Goal: Information Seeking & Learning: Learn about a topic

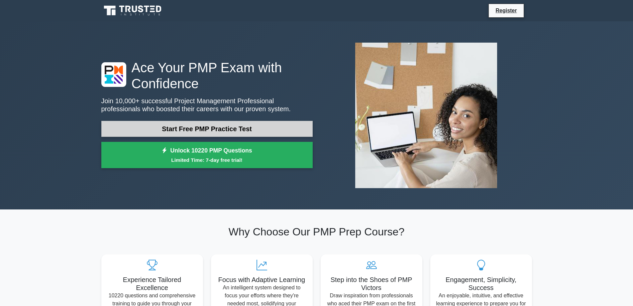
click at [231, 131] on link "Start Free PMP Practice Test" at bounding box center [206, 129] width 211 height 16
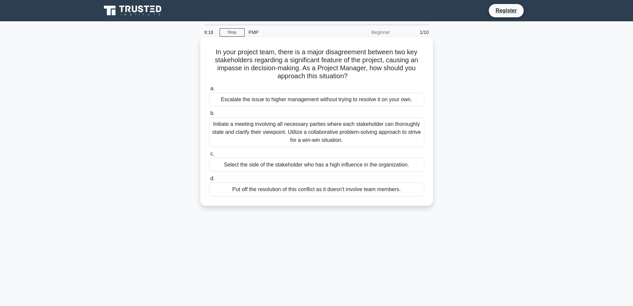
click at [320, 140] on div "Initiate a meeting involving all necessary parties where each stakeholder can t…" at bounding box center [316, 132] width 215 height 30
click at [209, 115] on input "b. Initiate a meeting involving all necessary parties where each stakeholder ca…" at bounding box center [209, 113] width 0 height 4
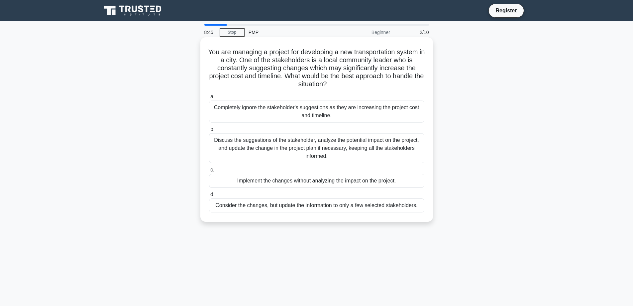
click at [256, 149] on div "Discuss the suggestions of the stakeholder, analyze the potential impact on the…" at bounding box center [316, 148] width 215 height 30
click at [209, 131] on input "b. Discuss the suggestions of the stakeholder, analyze the potential impact on …" at bounding box center [209, 129] width 0 height 4
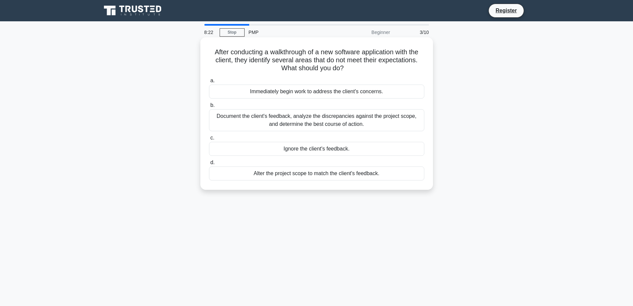
click at [292, 121] on div "Document the client's feedback, analyze the discrepancies against the project s…" at bounding box center [316, 120] width 215 height 22
click at [209, 107] on input "b. Document the client's feedback, analyze the discrepancies against the projec…" at bounding box center [209, 105] width 0 height 4
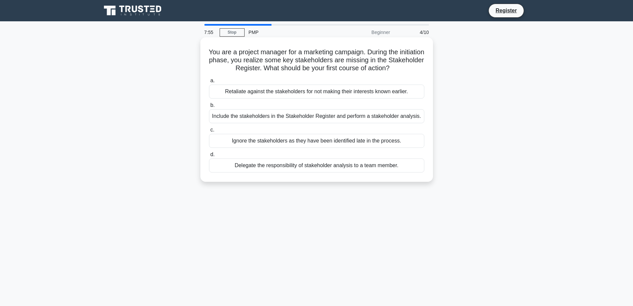
click at [295, 117] on div "Include the stakeholders in the Stakeholder Register and perform a stakeholder …" at bounding box center [316, 116] width 215 height 14
click at [209, 107] on input "b. Include the stakeholders in the Stakeholder Register and perform a stakehold…" at bounding box center [209, 105] width 0 height 4
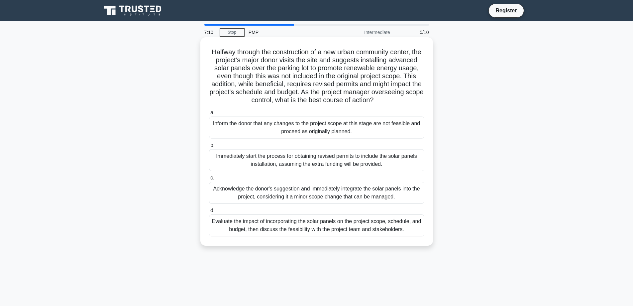
click at [320, 234] on div "Evaluate the impact of incorporating the solar panels on the project scope, sch…" at bounding box center [316, 225] width 215 height 22
click at [209, 212] on input "d. Evaluate the impact of incorporating the solar panels on the project scope, …" at bounding box center [209, 210] width 0 height 4
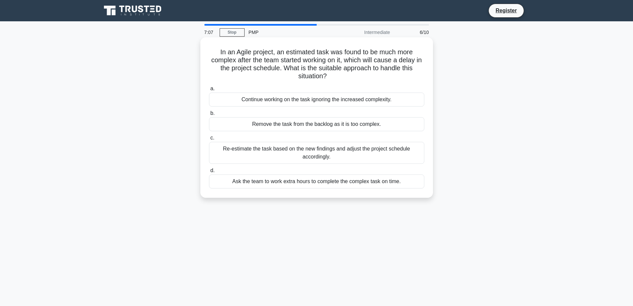
click at [287, 104] on div "Continue working on the task ignoring the increased complexity." at bounding box center [316, 99] width 215 height 14
click at [209, 91] on input "a. Continue working on the task ignoring the increased complexity." at bounding box center [209, 88] width 0 height 4
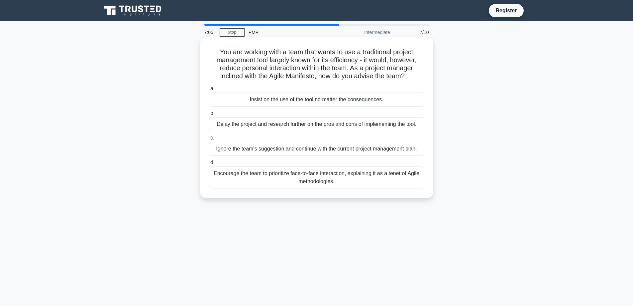
click at [280, 125] on div "Delay the project and research further on the pros and cons of implementing the…" at bounding box center [316, 124] width 215 height 14
click at [209, 115] on input "b. Delay the project and research further on the pros and cons of implementing …" at bounding box center [209, 113] width 0 height 4
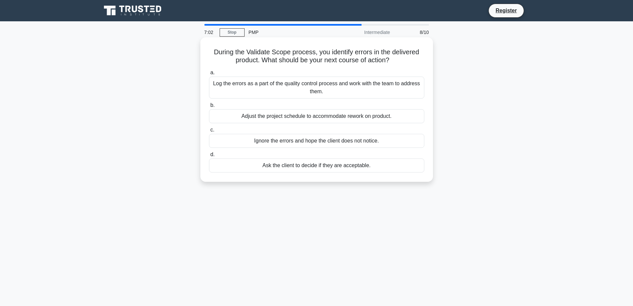
click at [280, 116] on div "Adjust the project schedule to accommodate rework on product." at bounding box center [316, 116] width 215 height 14
click at [209, 107] on input "b. Adjust the project schedule to accommodate rework on product." at bounding box center [209, 105] width 0 height 4
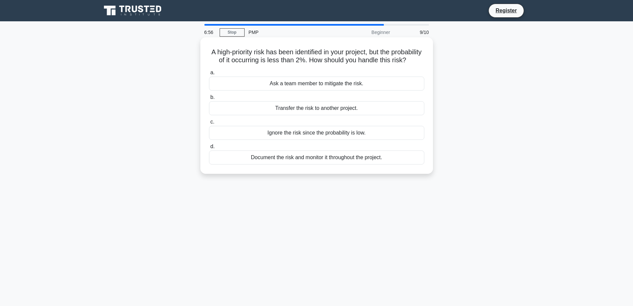
click at [273, 164] on div "Document the risk and monitor it throughout the project." at bounding box center [316, 157] width 215 height 14
click at [209, 149] on input "d. Document the risk and monitor it throughout the project." at bounding box center [209, 146] width 0 height 4
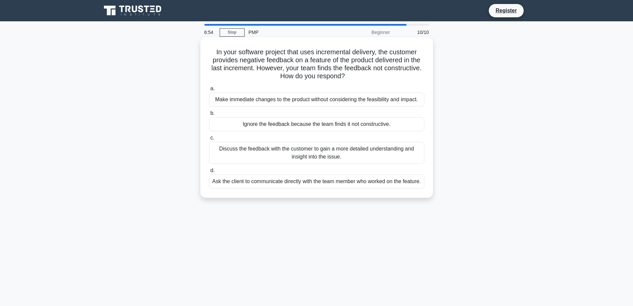
click at [275, 182] on div "Ask the client to communicate directly with the team member who worked on the f…" at bounding box center [316, 181] width 215 height 14
click at [209, 173] on input "d. Ask the client to communicate directly with the team member who worked on th…" at bounding box center [209, 170] width 0 height 4
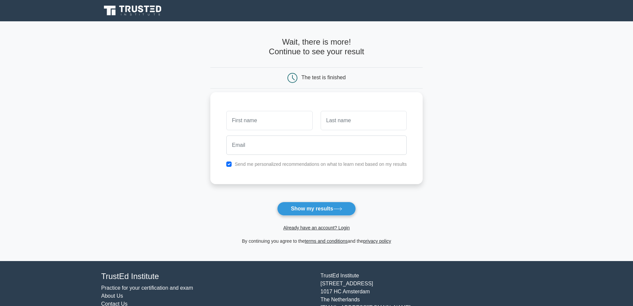
drag, startPoint x: 268, startPoint y: 120, endPoint x: 280, endPoint y: 90, distance: 32.7
click at [268, 120] on input "text" at bounding box center [269, 121] width 86 height 19
type input "شمهش"
click at [278, 121] on input "شمهش" at bounding box center [269, 120] width 86 height 19
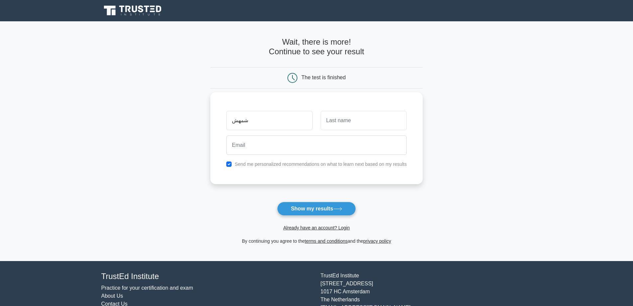
click at [278, 121] on input "شمهش" at bounding box center [269, 120] width 86 height 19
type input "Alia"
drag, startPoint x: 346, startPoint y: 121, endPoint x: 345, endPoint y: 118, distance: 3.4
click at [346, 121] on input "text" at bounding box center [364, 120] width 86 height 19
type input "SH"
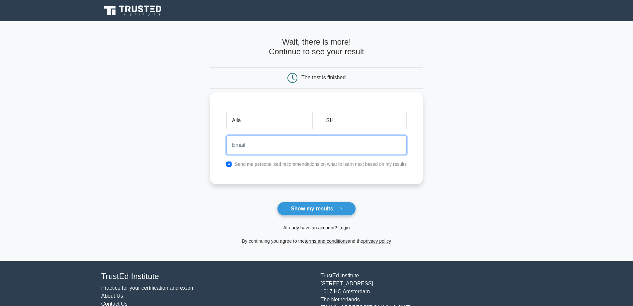
click at [293, 139] on input "email" at bounding box center [316, 144] width 181 height 19
type input "shehadeha@aljazeera.net"
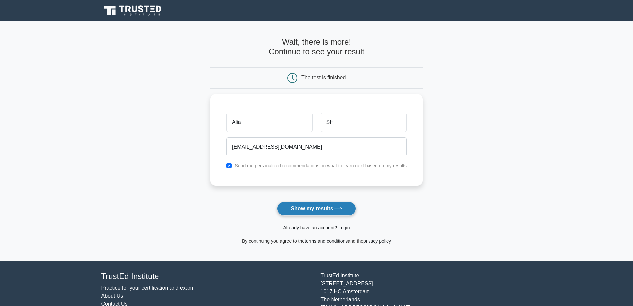
click at [338, 208] on icon at bounding box center [338, 209] width 9 height 4
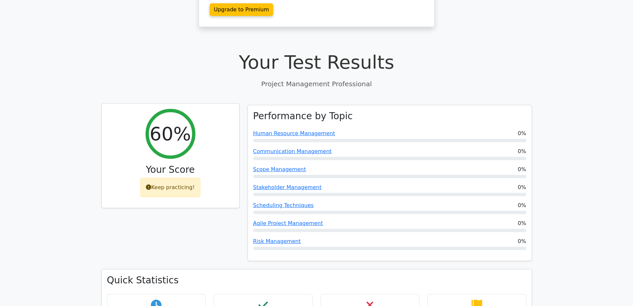
scroll to position [200, 0]
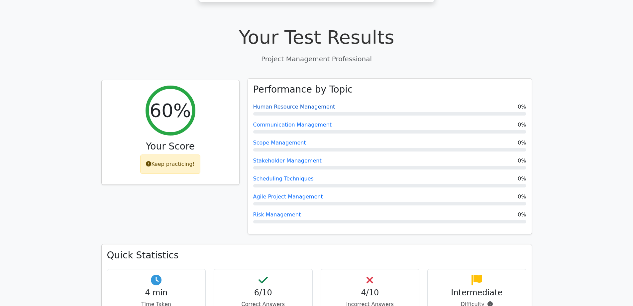
click at [281, 103] on link "Human Resource Management" at bounding box center [294, 106] width 82 height 6
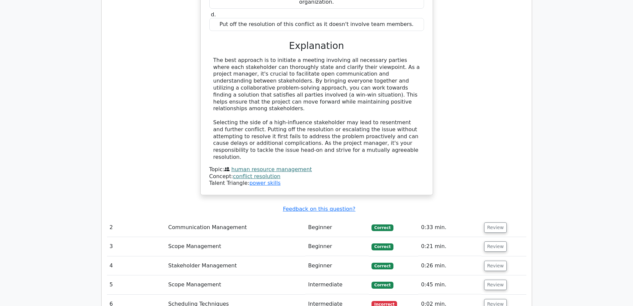
scroll to position [831, 0]
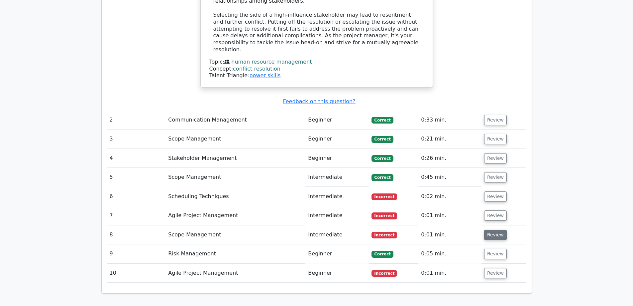
click at [490, 229] on button "Review" at bounding box center [496, 234] width 23 height 10
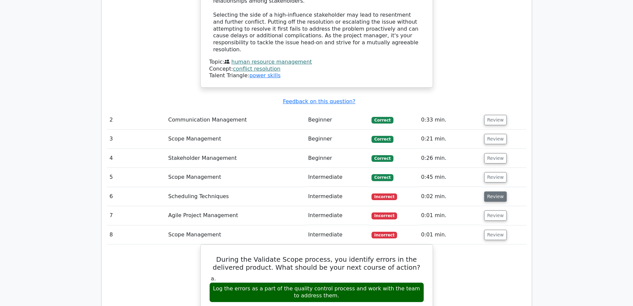
click at [493, 191] on button "Review" at bounding box center [496, 196] width 23 height 10
